Goal: Task Accomplishment & Management: Manage account settings

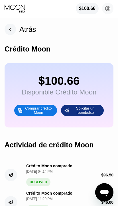
click at [9, 32] on rect at bounding box center [10, 29] width 11 height 11
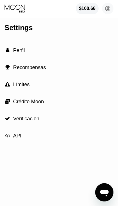
click at [91, 7] on div "$100.66" at bounding box center [87, 8] width 16 height 5
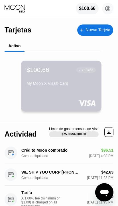
click at [78, 86] on div "My Moon X Visa® Card" at bounding box center [60, 83] width 69 height 5
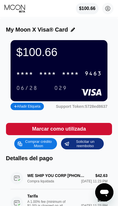
click at [95, 74] on div "9463" at bounding box center [92, 73] width 17 height 7
click at [20, 89] on div "06/28" at bounding box center [26, 88] width 21 height 7
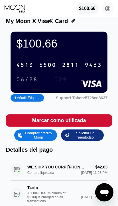
click at [60, 79] on div "029" at bounding box center [60, 79] width 13 height 7
